Goal: Information Seeking & Learning: Find specific page/section

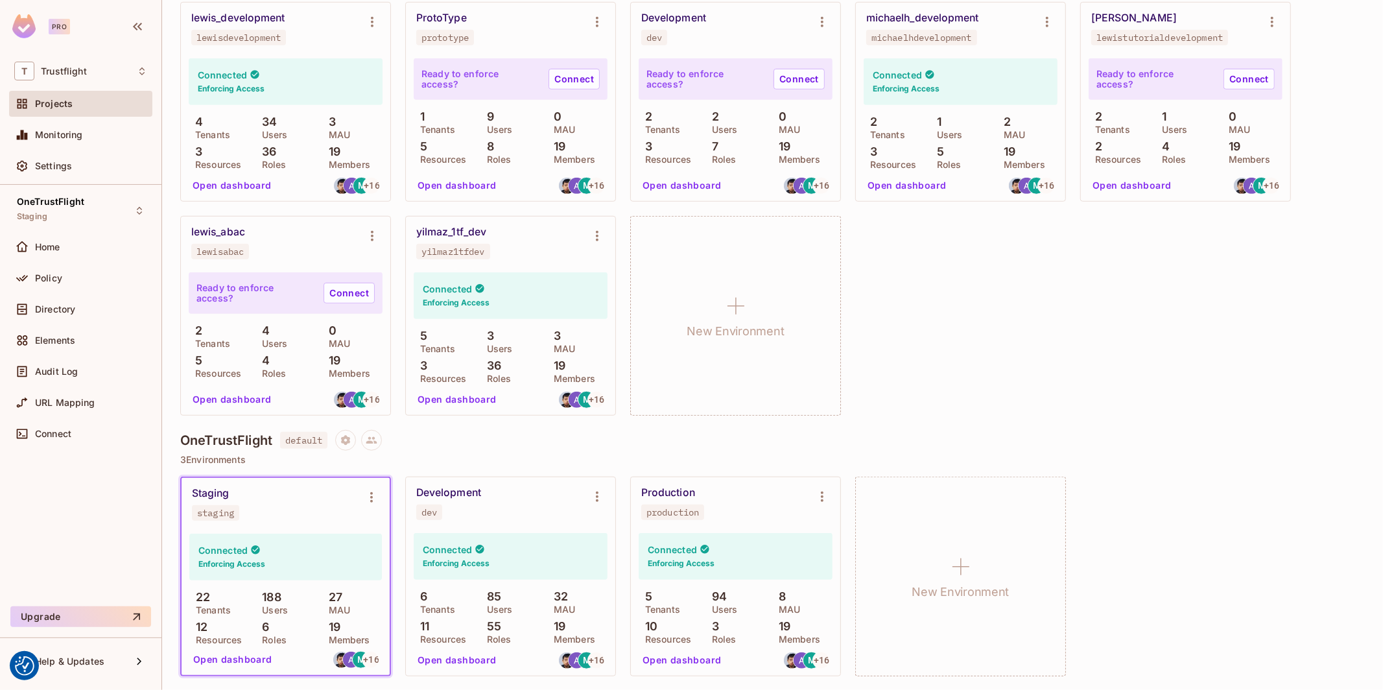
scroll to position [650, 0]
click at [224, 656] on button "Open dashboard" at bounding box center [232, 658] width 89 height 21
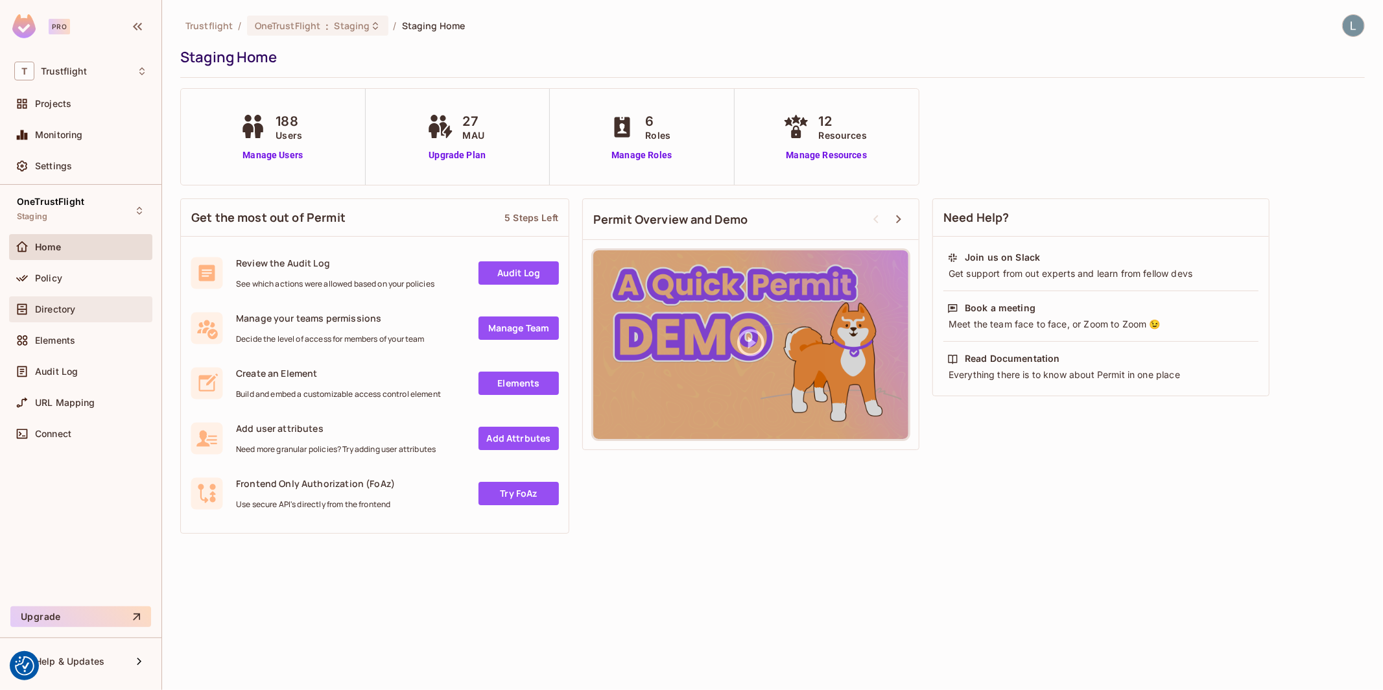
click at [78, 311] on div "Directory" at bounding box center [91, 309] width 112 height 10
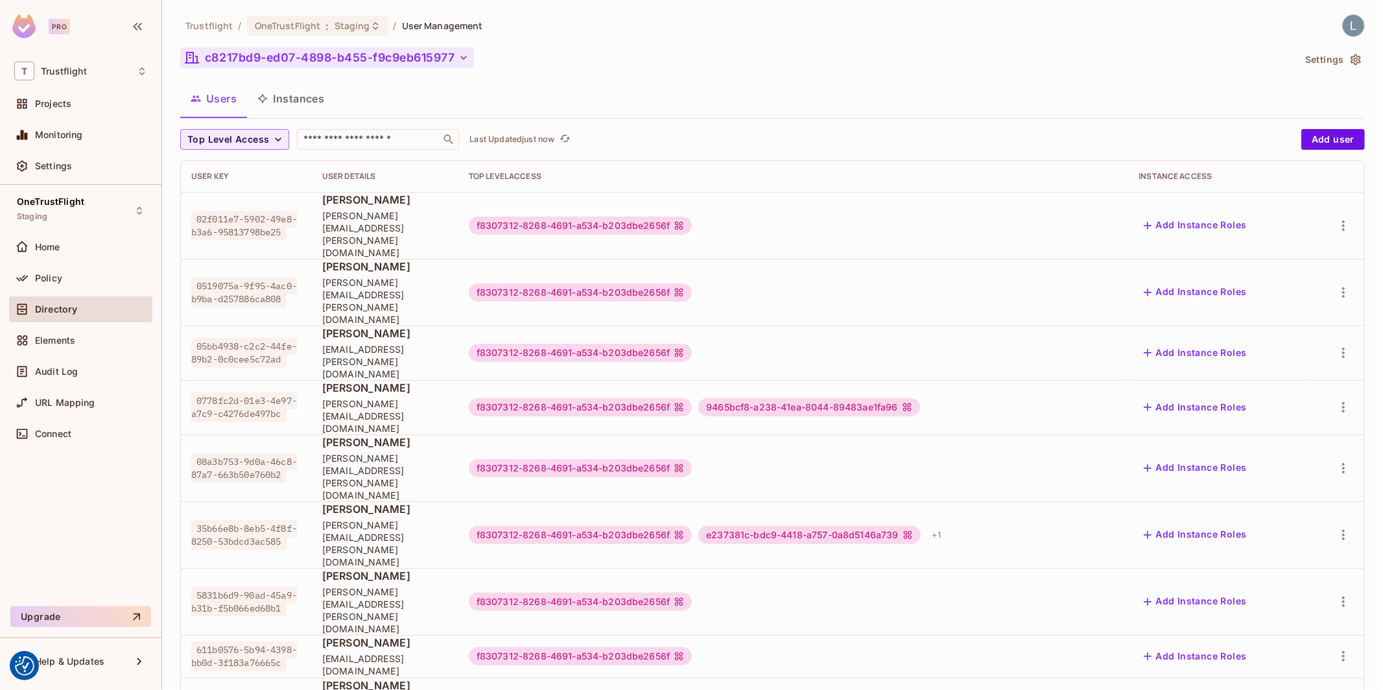
click at [280, 58] on button "c8217bd9-ed07-4898-b455-f9c9eb615977" at bounding box center [327, 57] width 294 height 21
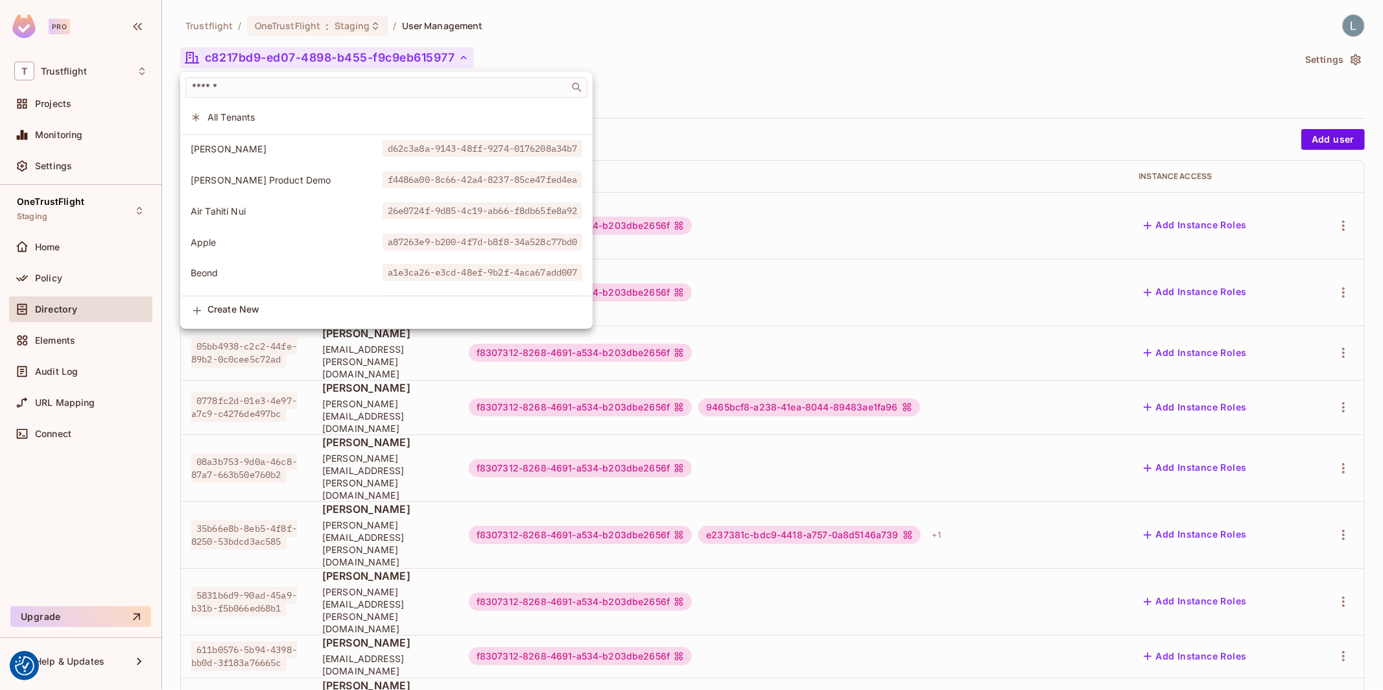
click at [252, 113] on span "All Tenants" at bounding box center [394, 117] width 375 height 12
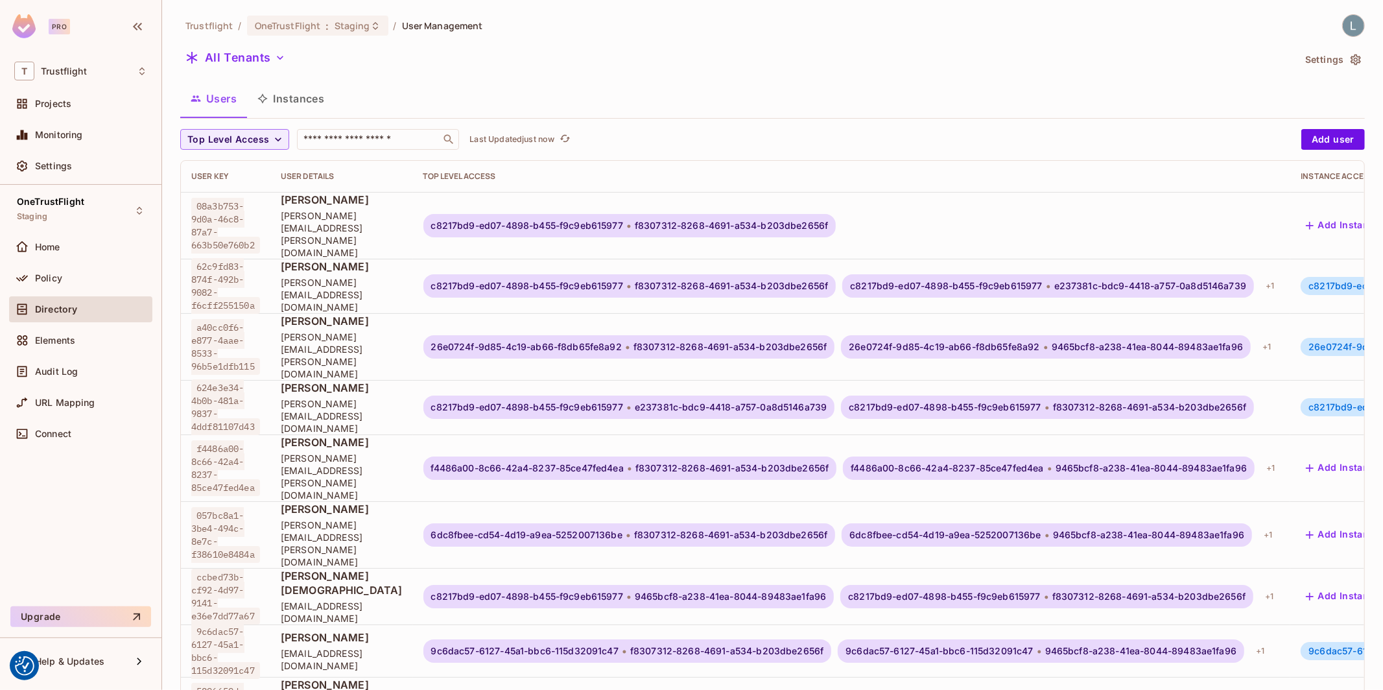
click at [300, 99] on button "Instances" at bounding box center [291, 98] width 88 height 32
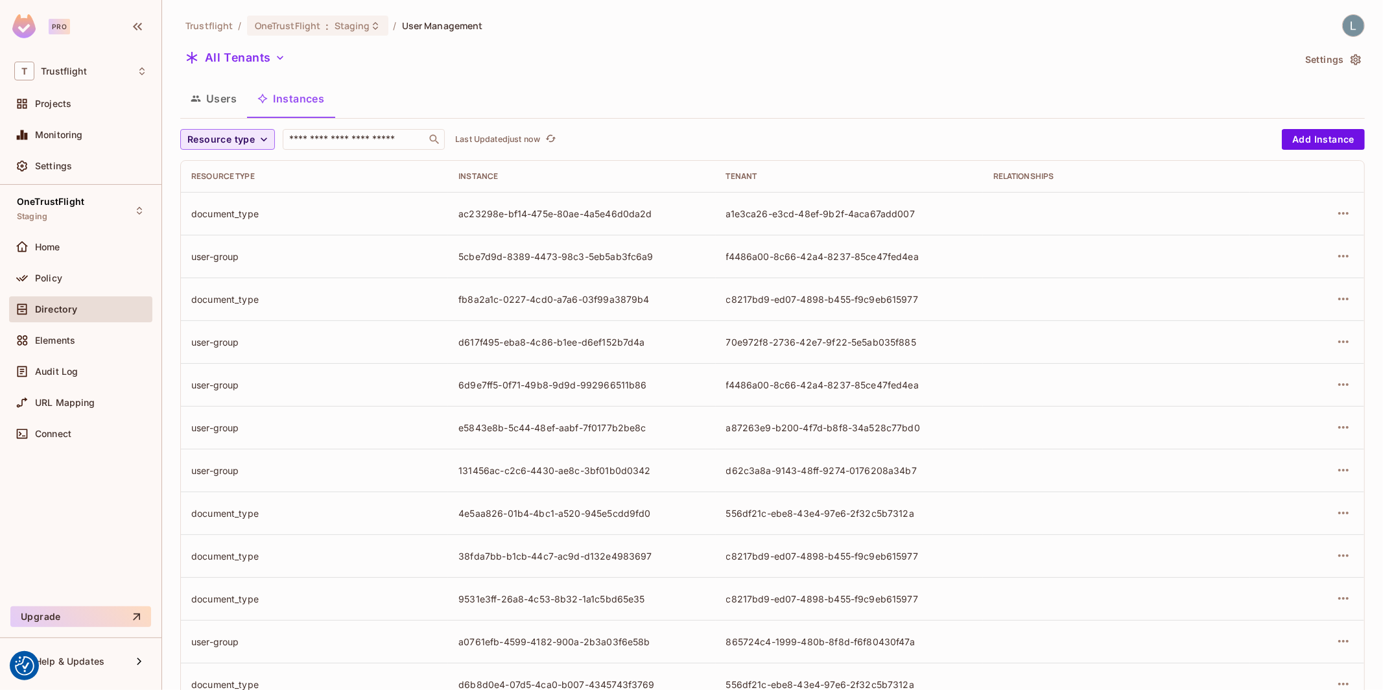
click at [250, 139] on span "Resource type" at bounding box center [220, 140] width 67 height 16
click at [235, 318] on li "Document Type" at bounding box center [227, 308] width 95 height 28
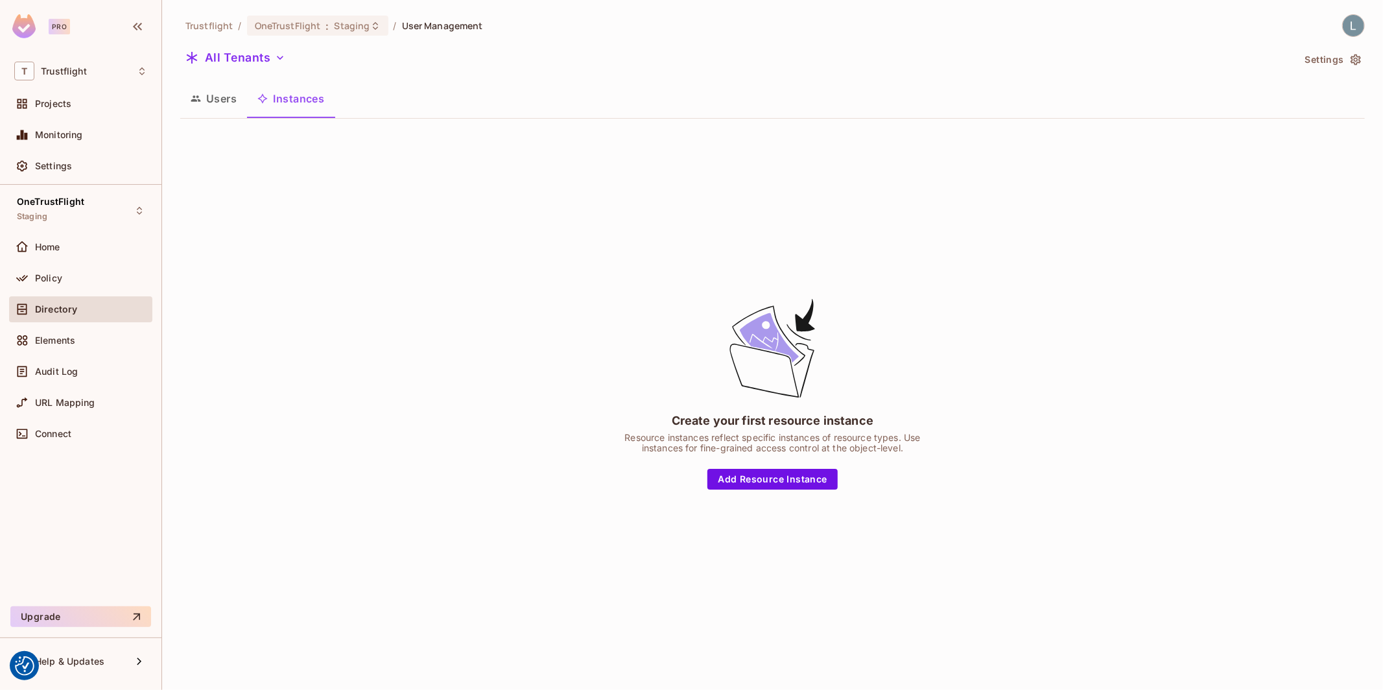
click at [294, 94] on button "Instances" at bounding box center [291, 98] width 88 height 32
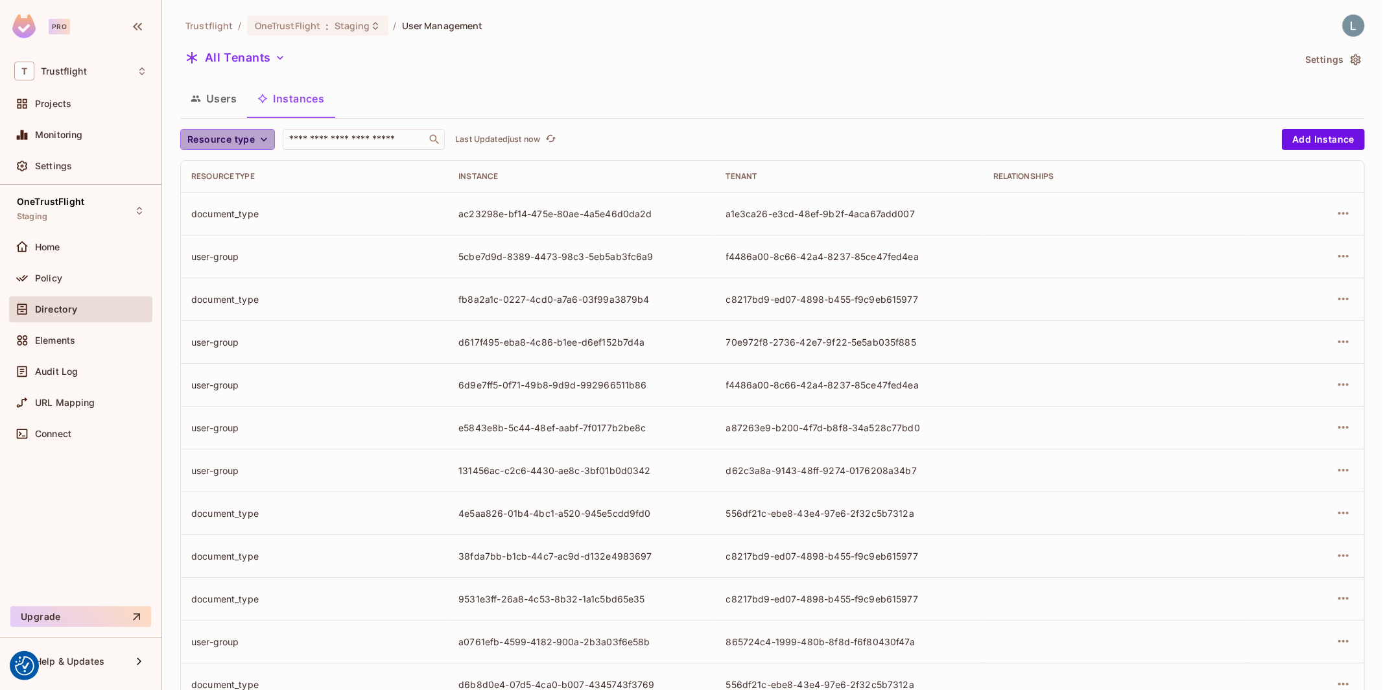
click at [257, 137] on icon "button" at bounding box center [263, 139] width 13 height 13
click at [238, 169] on span "document_type" at bounding box center [228, 169] width 75 height 12
click at [556, 134] on icon "refresh" at bounding box center [556, 138] width 11 height 11
click at [243, 137] on span "document_type" at bounding box center [223, 140] width 73 height 16
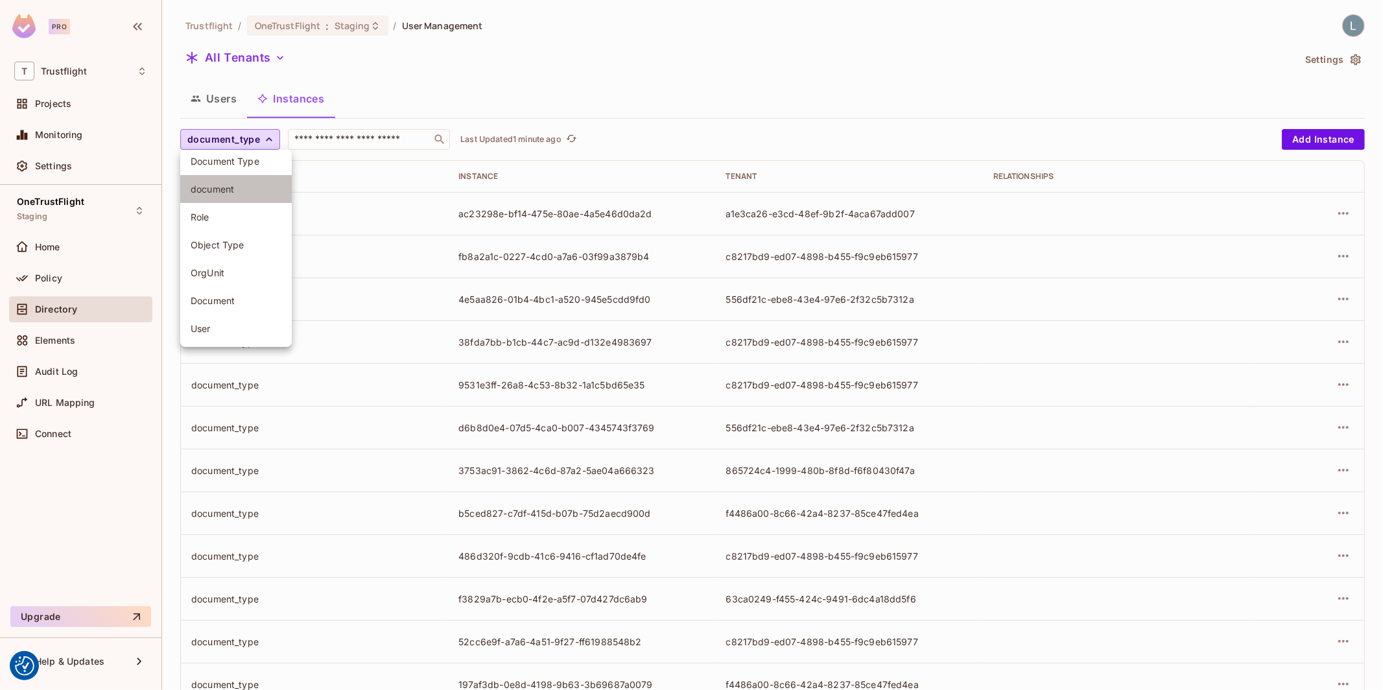
click at [239, 183] on span "document" at bounding box center [236, 189] width 91 height 12
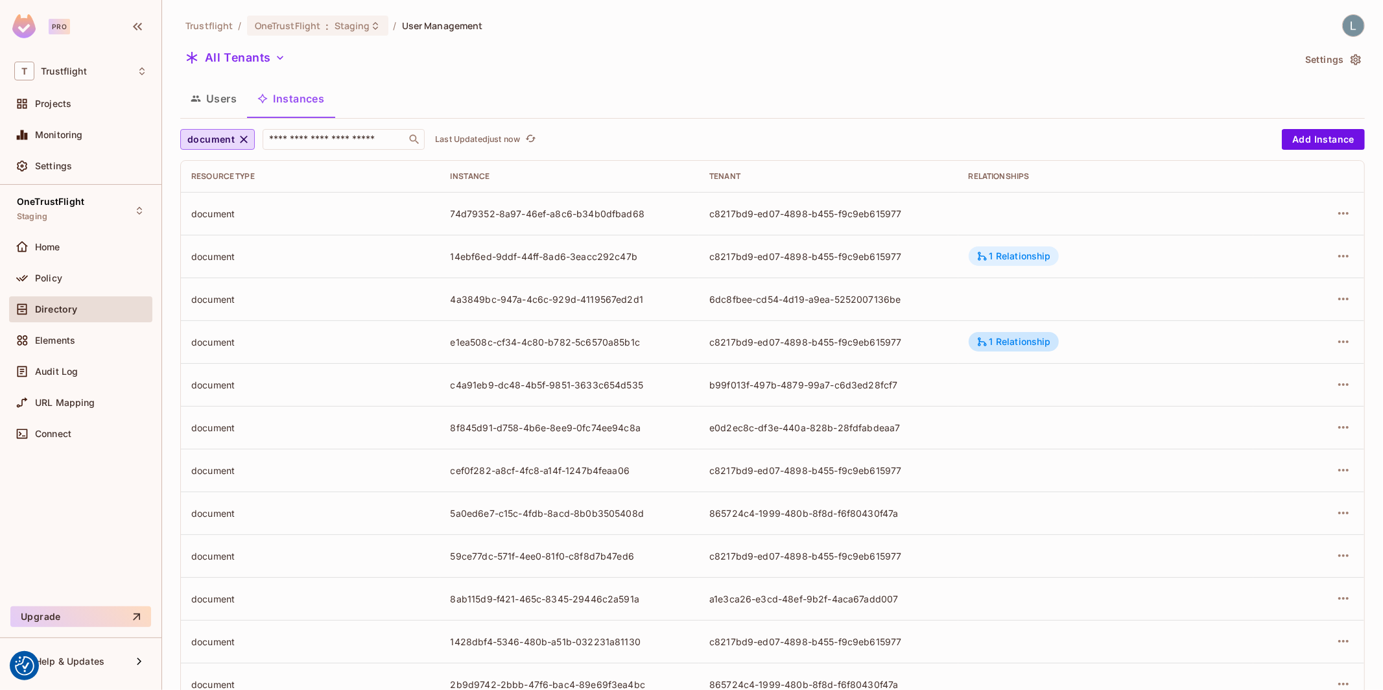
click at [1021, 256] on div "1 Relationship" at bounding box center [1014, 256] width 75 height 12
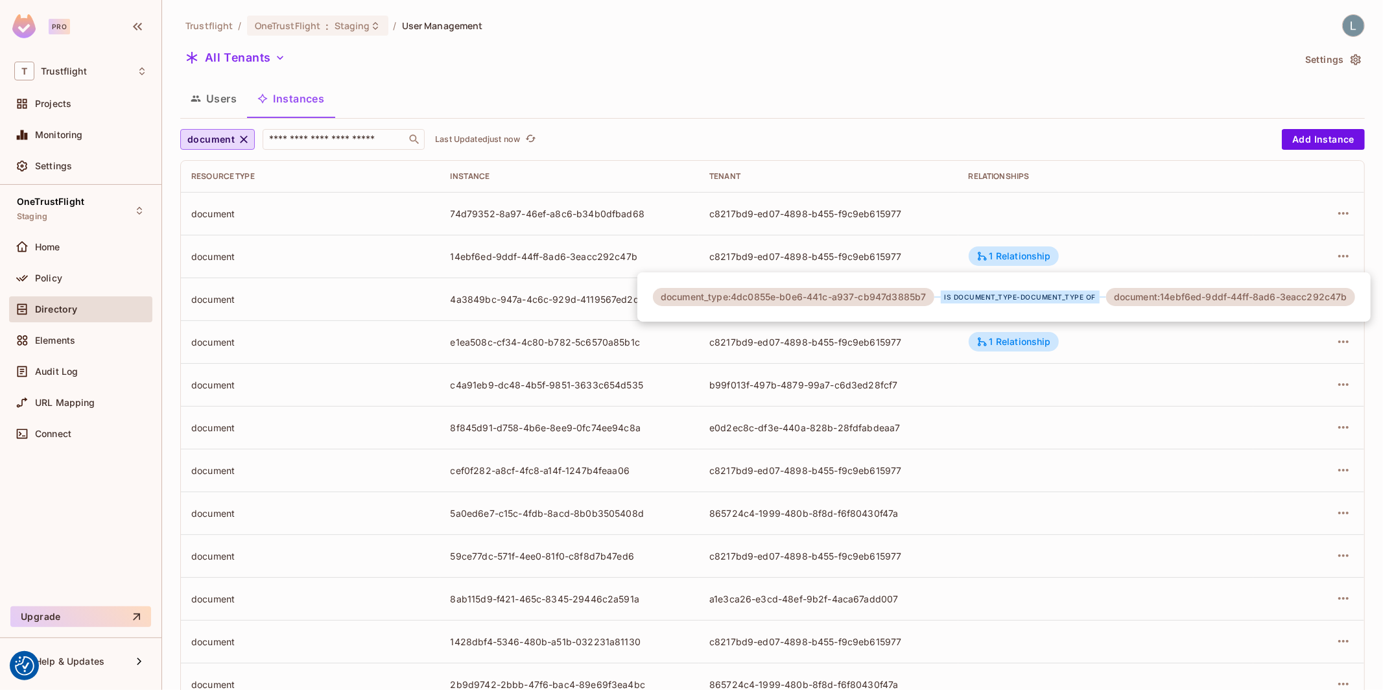
click at [971, 406] on div at bounding box center [691, 345] width 1383 height 690
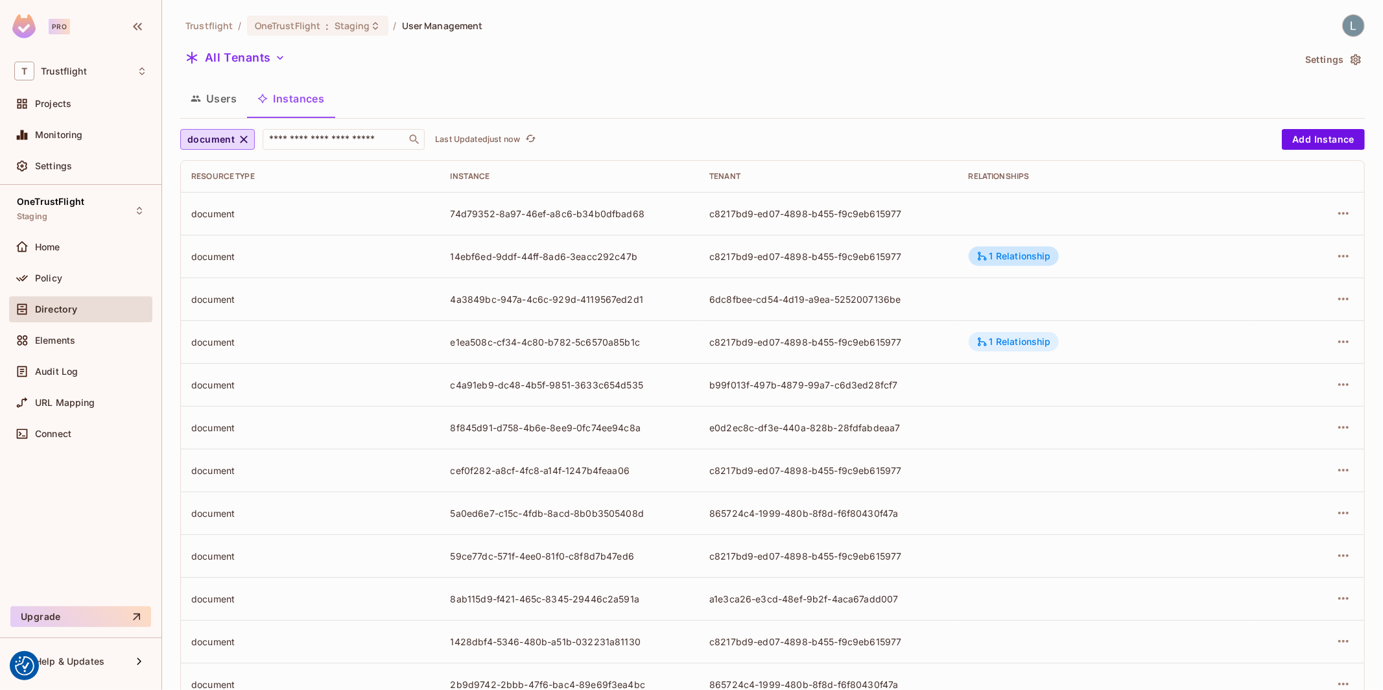
click at [998, 338] on div "1 Relationship" at bounding box center [1014, 342] width 75 height 12
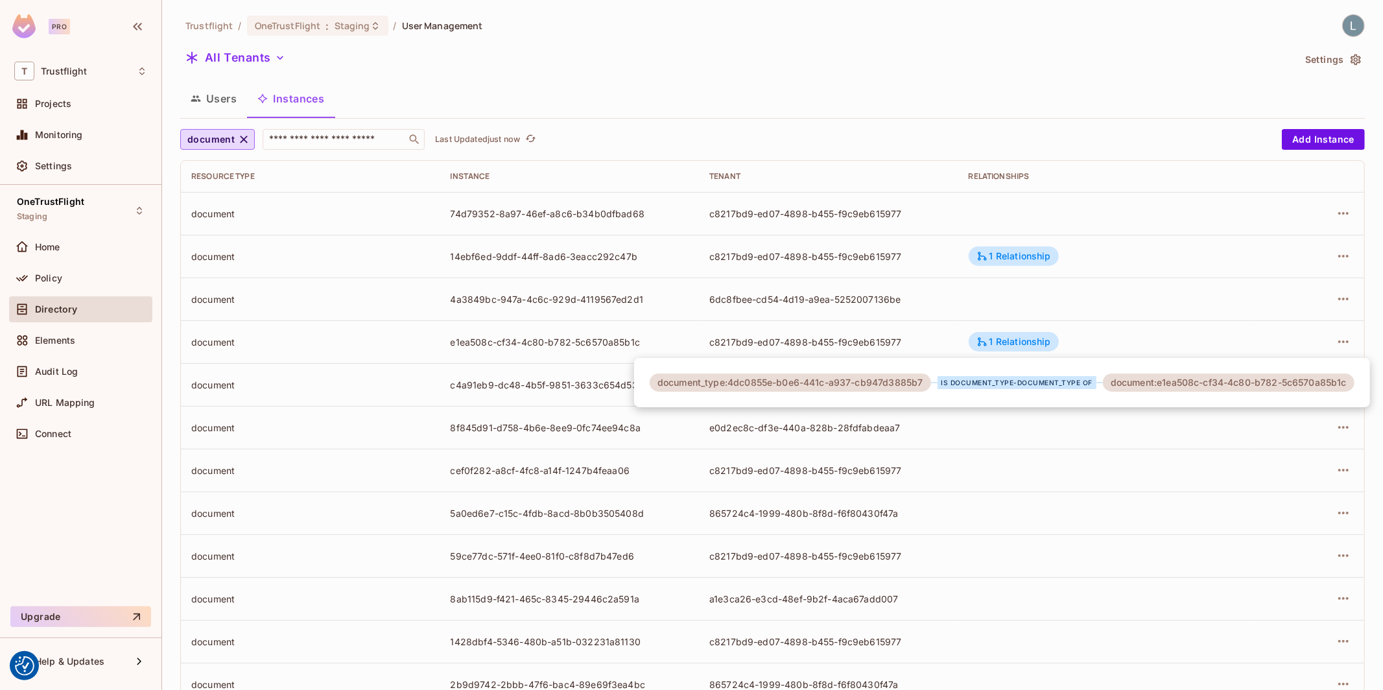
click at [1000, 297] on div at bounding box center [691, 345] width 1383 height 690
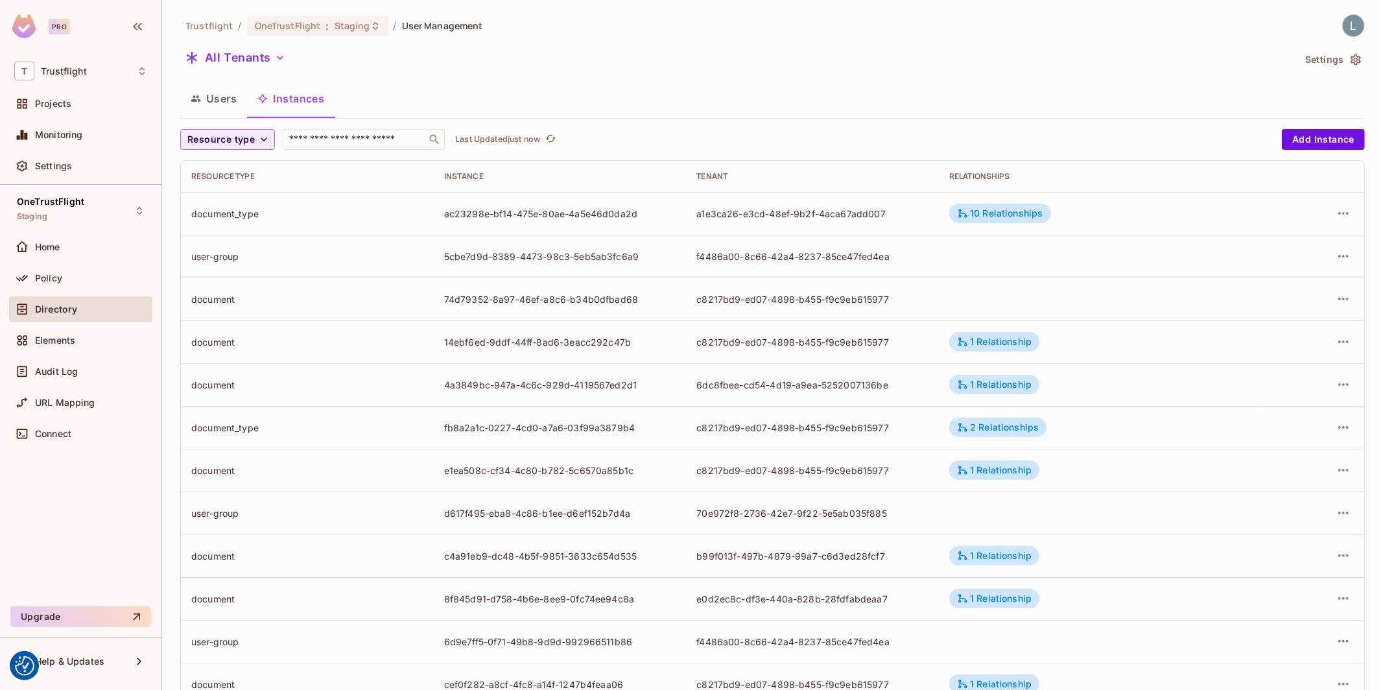
scroll to position [216, 0]
click at [217, 102] on button "Users" at bounding box center [213, 98] width 67 height 32
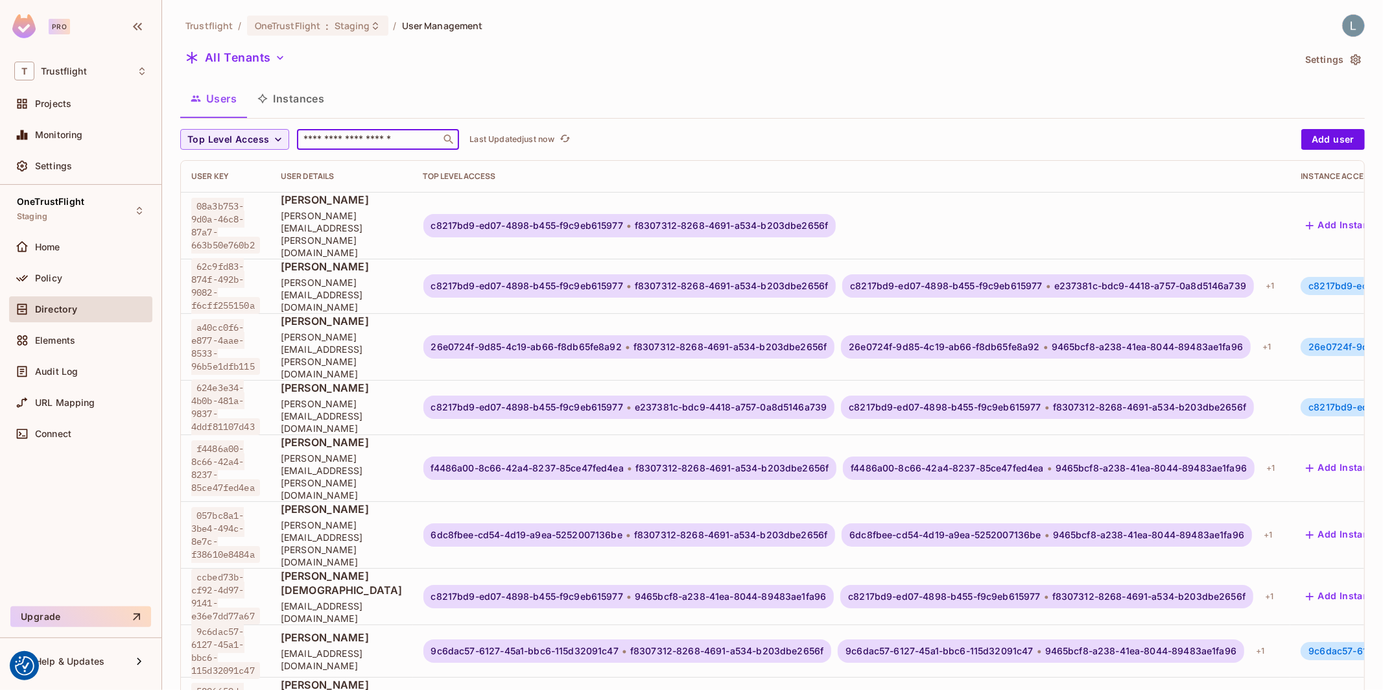
click at [379, 139] on input "text" at bounding box center [369, 139] width 136 height 13
paste input "**********"
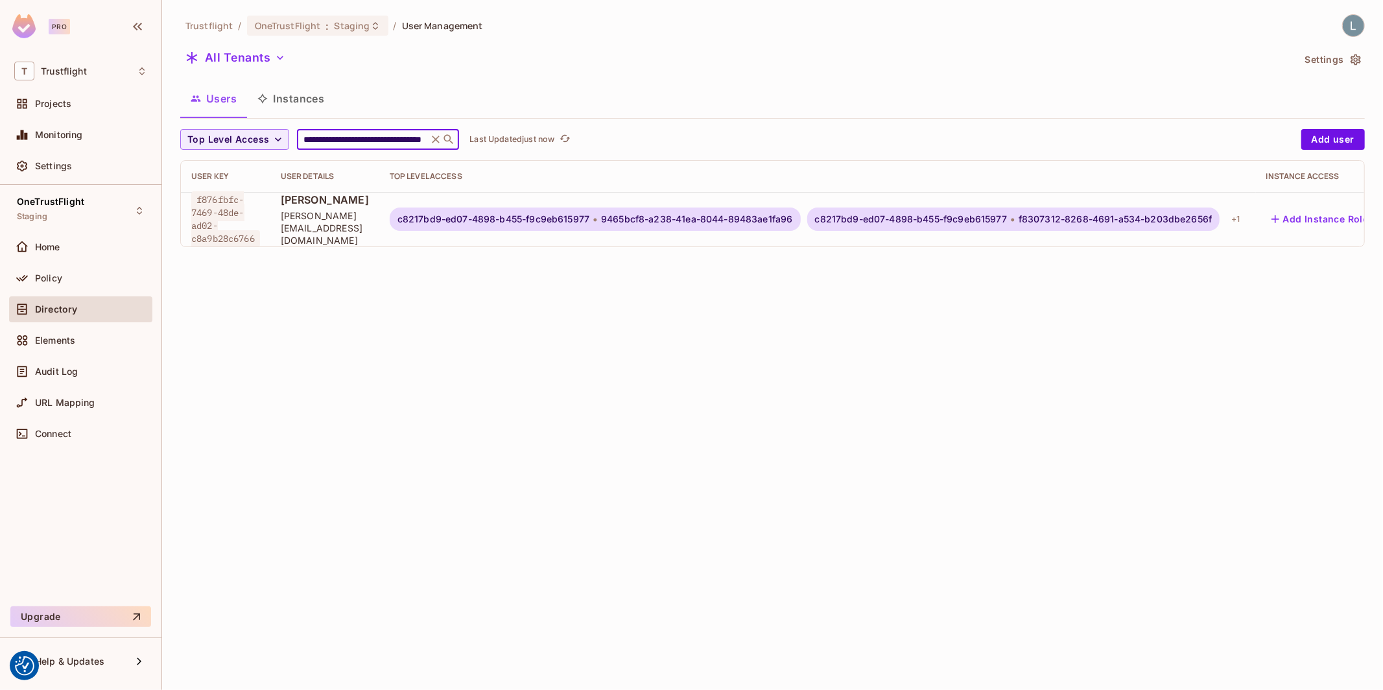
type input "**********"
click at [368, 207] on span "Lewis Youl" at bounding box center [325, 200] width 88 height 14
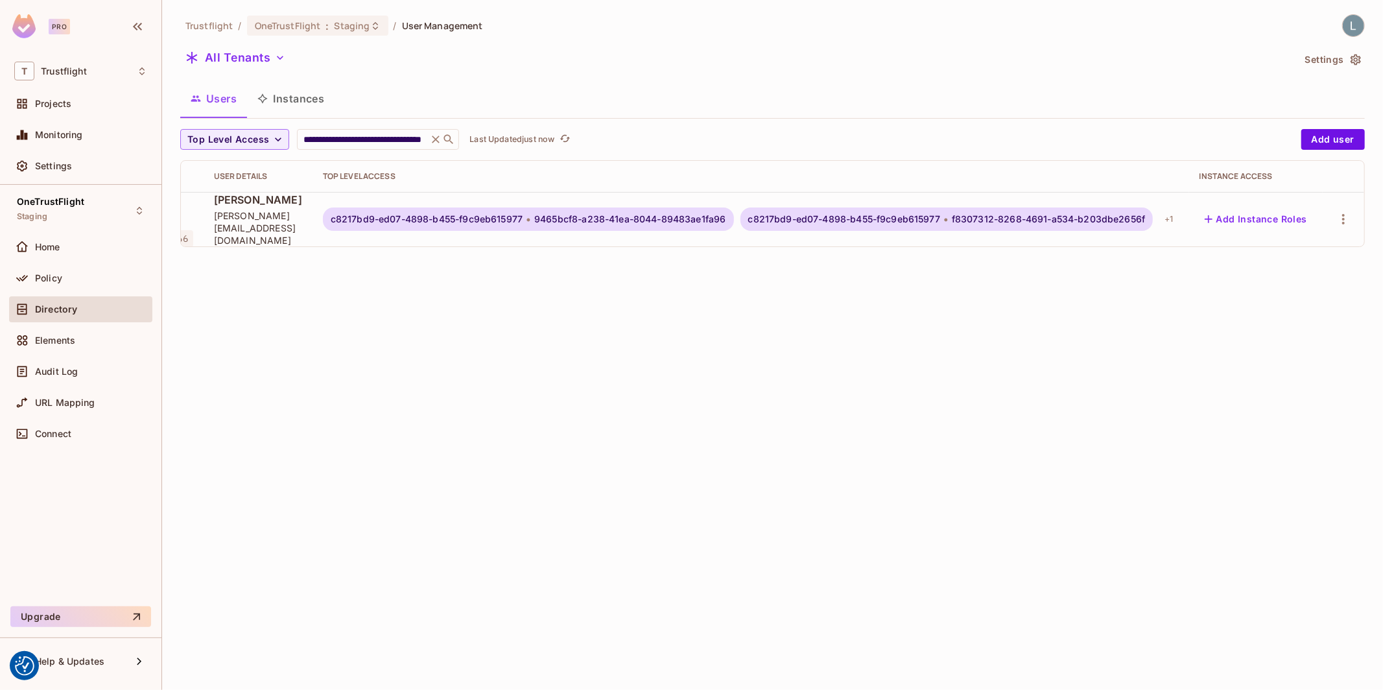
click at [1126, 221] on span "f8307312-8268-4691-a534-b203dbe2656f" at bounding box center [1048, 219] width 193 height 10
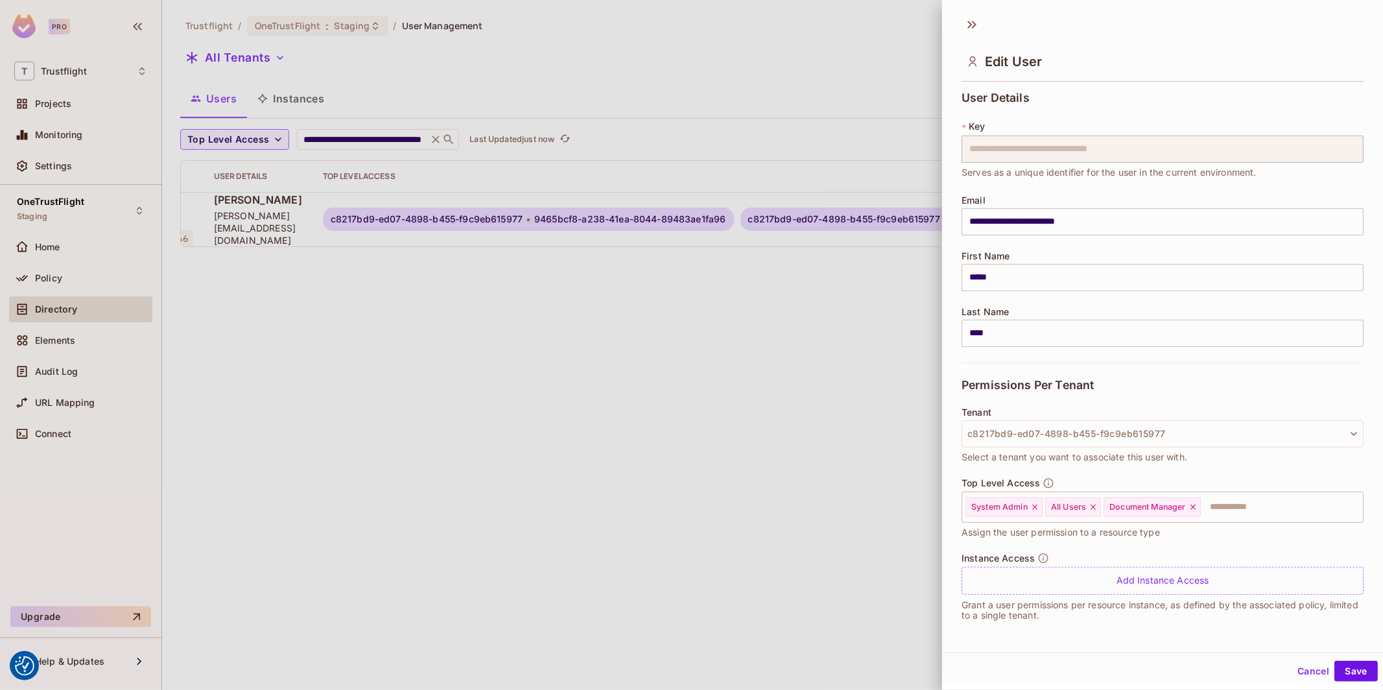
click at [781, 495] on div at bounding box center [691, 345] width 1383 height 690
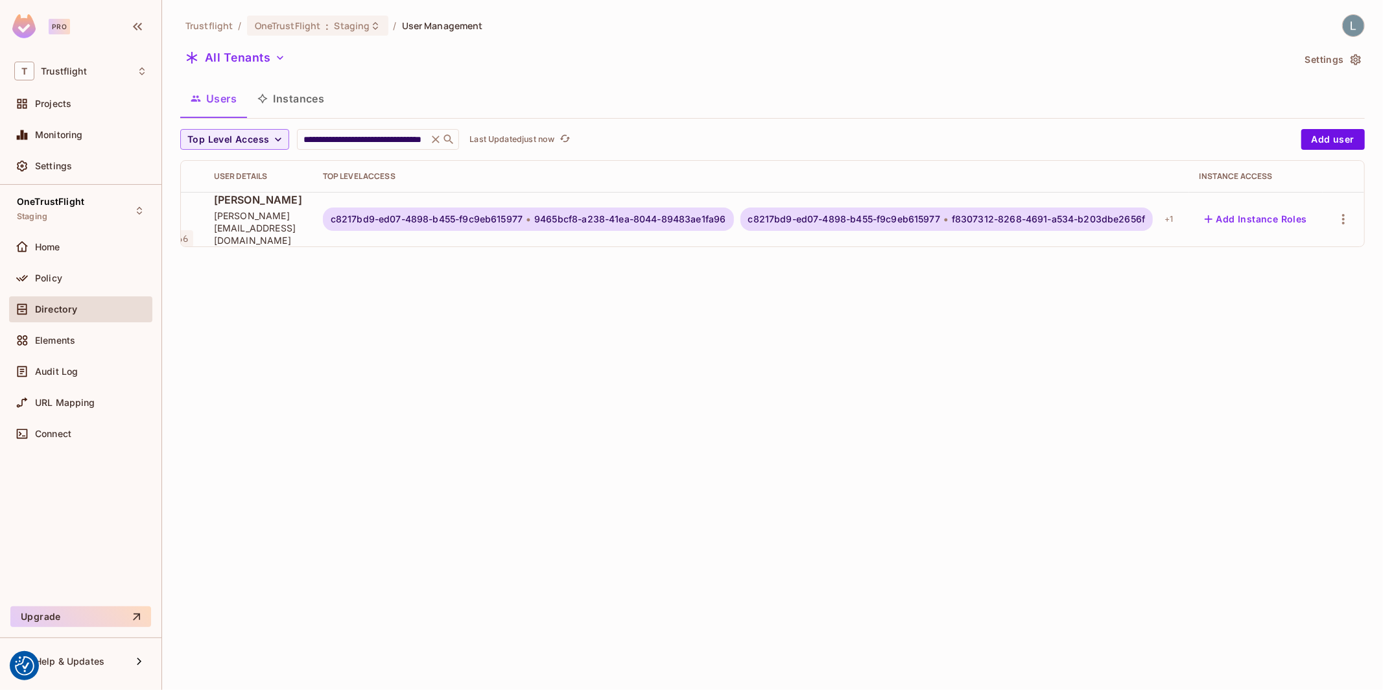
click at [850, 331] on div "**********" at bounding box center [772, 345] width 1221 height 690
